Goal: Transaction & Acquisition: Purchase product/service

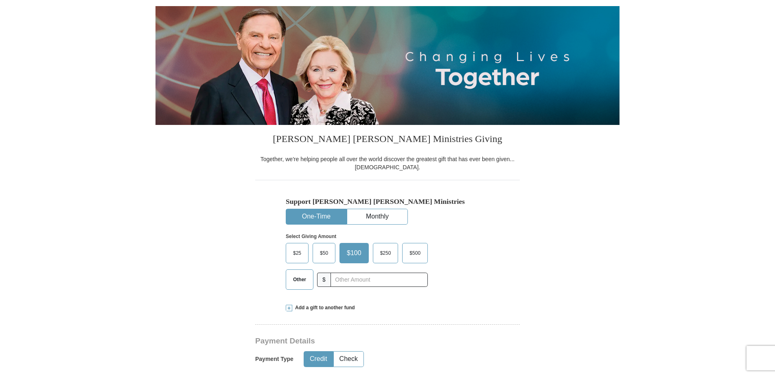
scroll to position [136, 0]
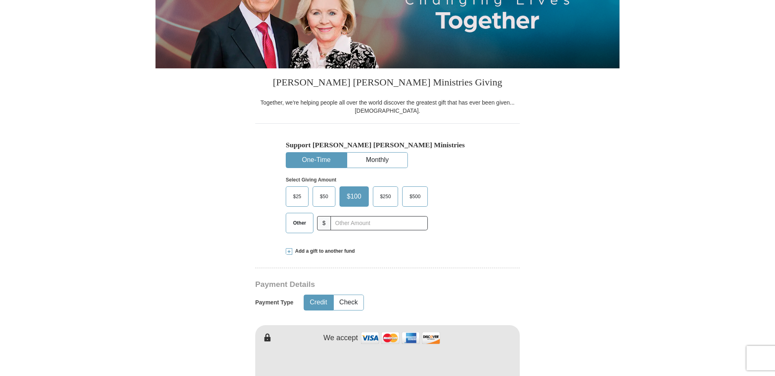
click at [302, 228] on span "Other" at bounding box center [299, 223] width 21 height 12
click at [0, 0] on input "Other" at bounding box center [0, 0] width 0 height 0
click at [343, 222] on input "text" at bounding box center [379, 223] width 90 height 14
type input "150.00"
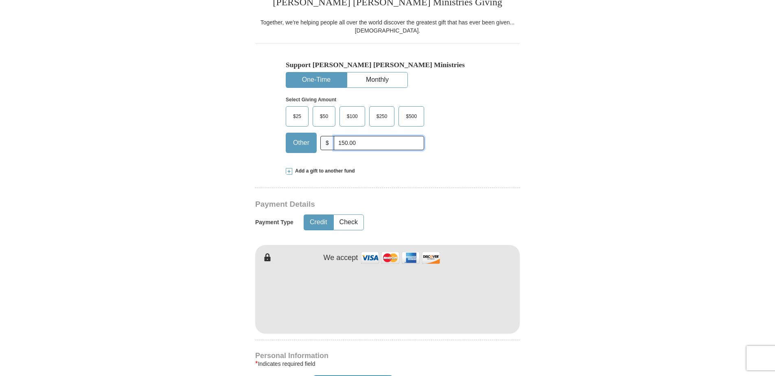
scroll to position [204, 0]
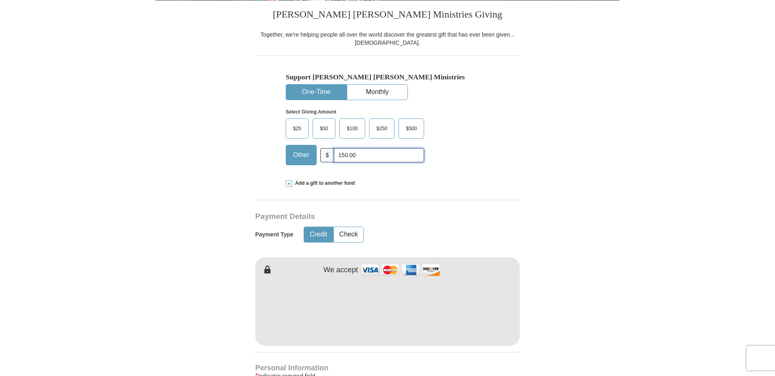
drag, startPoint x: 362, startPoint y: 158, endPoint x: 329, endPoint y: 165, distance: 34.2
click at [329, 159] on div "Other $ 150.00" at bounding box center [355, 155] width 138 height 20
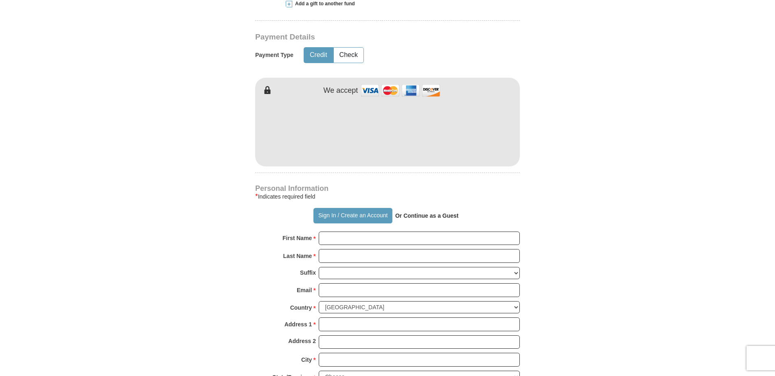
scroll to position [407, 0]
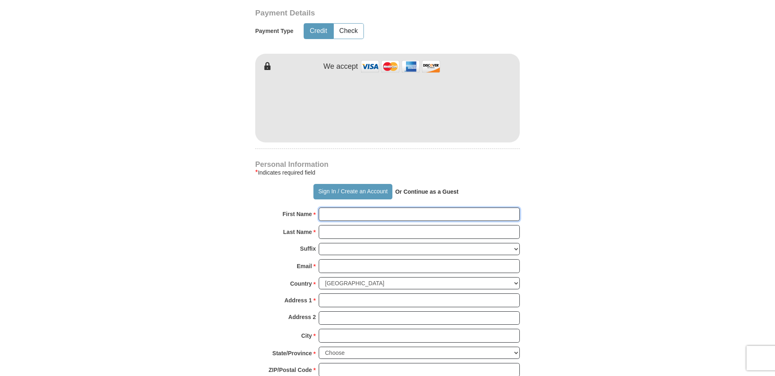
click at [339, 212] on input "First Name *" at bounding box center [419, 215] width 201 height 14
click at [662, 143] on body "Sign In Already have an account? Sign in for faster giving. Don't have an accou…" at bounding box center [387, 373] width 775 height 1560
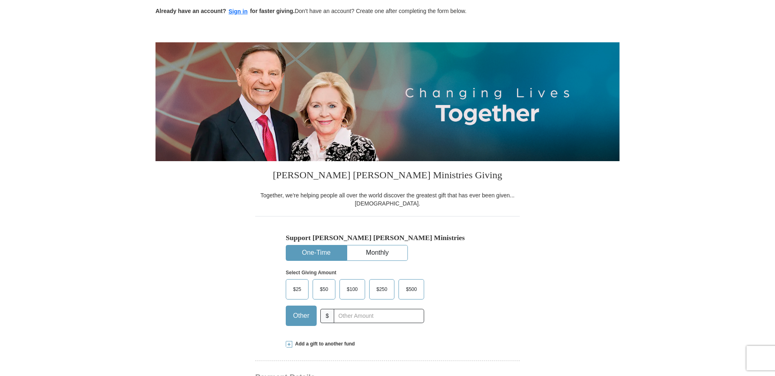
scroll to position [0, 0]
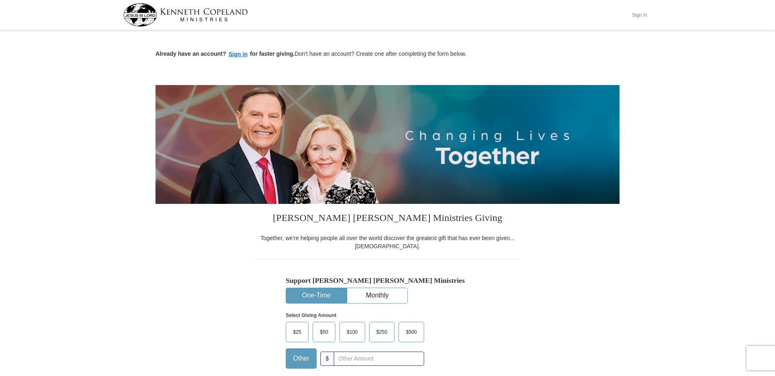
click at [636, 13] on button "Sign In" at bounding box center [640, 15] width 24 height 13
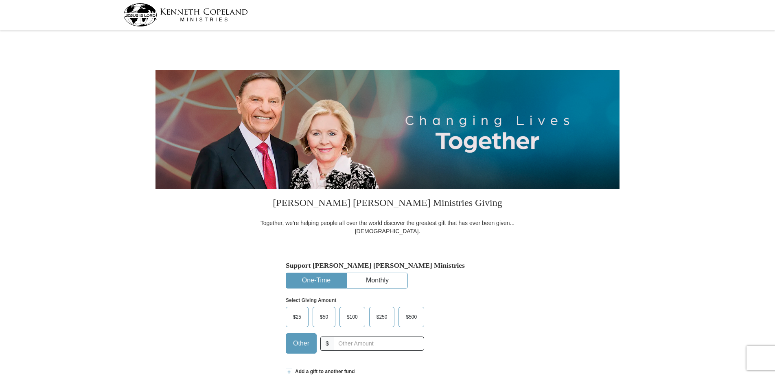
select select "MT"
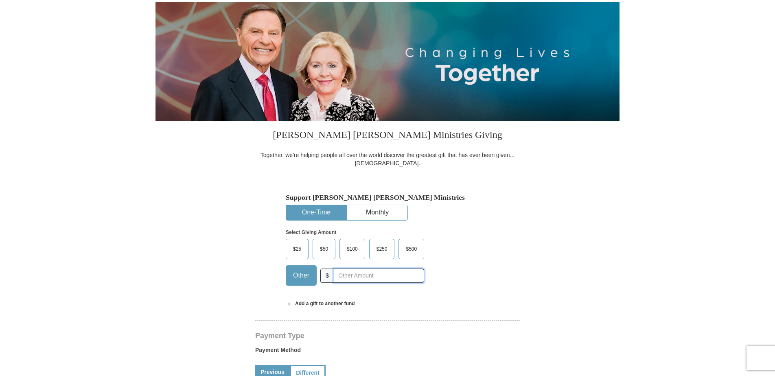
click at [354, 279] on input "text" at bounding box center [379, 276] width 90 height 14
type input "150.00"
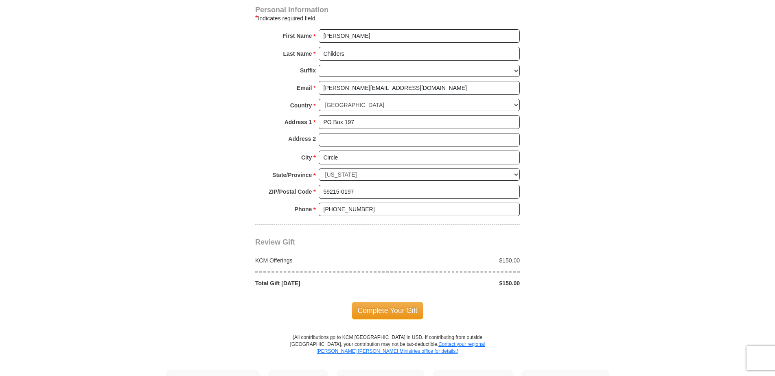
scroll to position [543, 0]
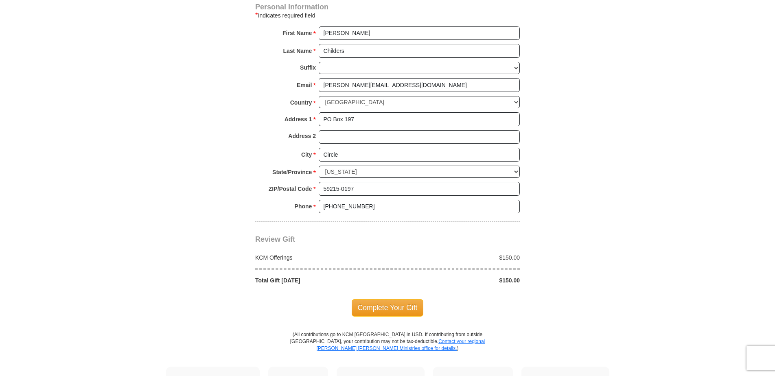
click at [386, 304] on span "Complete Your Gift" at bounding box center [388, 307] width 72 height 17
